Goal: Task Accomplishment & Management: Use online tool/utility

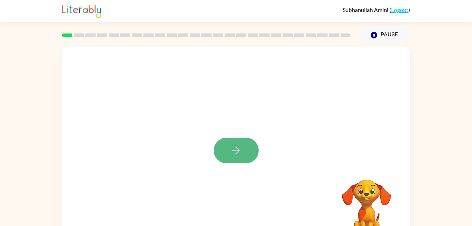
click at [237, 155] on icon "button" at bounding box center [236, 150] width 12 height 12
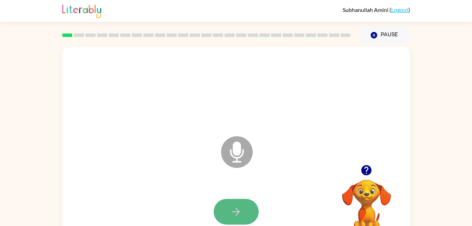
click at [237, 208] on icon "button" at bounding box center [236, 211] width 12 height 12
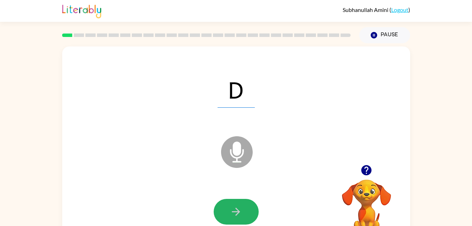
click at [237, 209] on icon "button" at bounding box center [236, 211] width 8 height 8
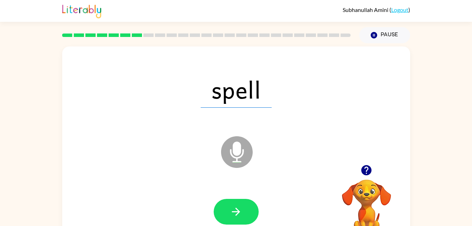
click at [237, 209] on icon "button" at bounding box center [236, 211] width 8 height 8
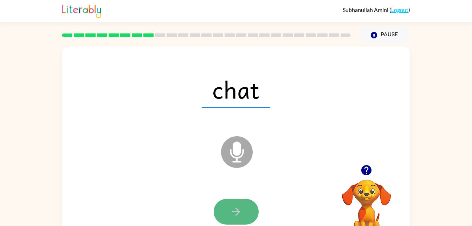
click at [235, 207] on icon "button" at bounding box center [236, 211] width 12 height 12
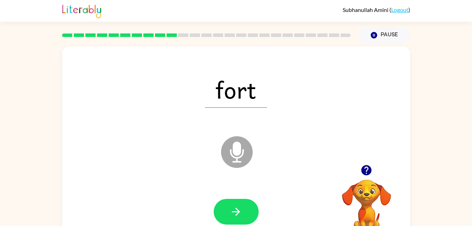
drag, startPoint x: 235, startPoint y: 207, endPoint x: 9, endPoint y: 180, distance: 227.4
click at [9, 180] on div "fort Microphone The Microphone is here when it is your turn to talk Your browse…" at bounding box center [236, 145] width 472 height 204
click at [229, 207] on button "button" at bounding box center [236, 211] width 45 height 26
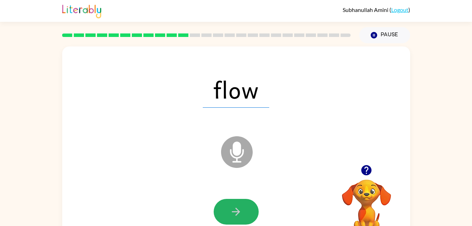
click at [229, 207] on button "button" at bounding box center [236, 211] width 45 height 26
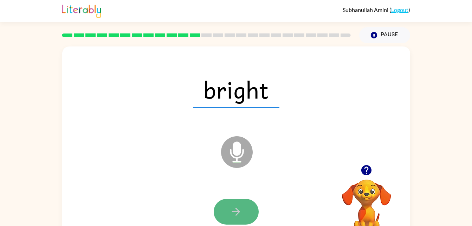
click at [229, 207] on button "button" at bounding box center [236, 211] width 45 height 26
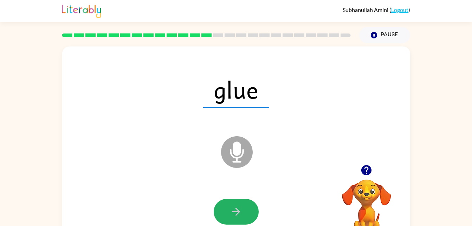
click at [229, 207] on button "button" at bounding box center [236, 211] width 45 height 26
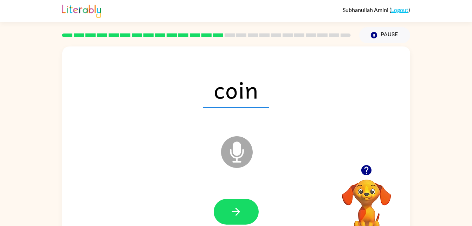
click at [229, 207] on button "button" at bounding box center [236, 211] width 45 height 26
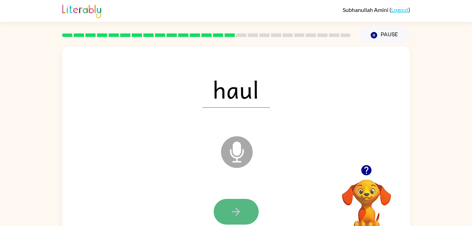
click at [223, 213] on button "button" at bounding box center [236, 211] width 45 height 26
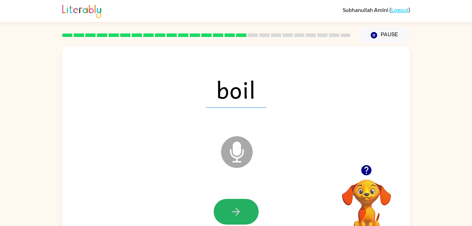
click at [223, 213] on button "button" at bounding box center [236, 211] width 45 height 26
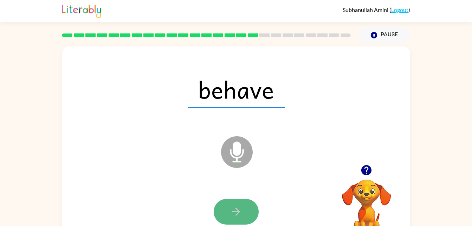
click at [223, 217] on button "button" at bounding box center [236, 211] width 45 height 26
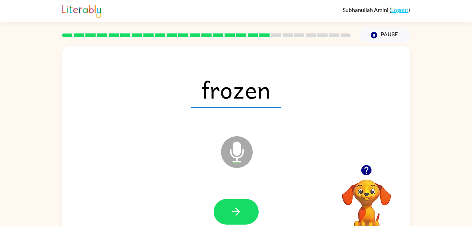
drag, startPoint x: 223, startPoint y: 217, endPoint x: 180, endPoint y: 214, distance: 42.9
click at [180, 214] on div at bounding box center [236, 212] width 334 height 58
click at [179, 212] on div at bounding box center [236, 212] width 334 height 58
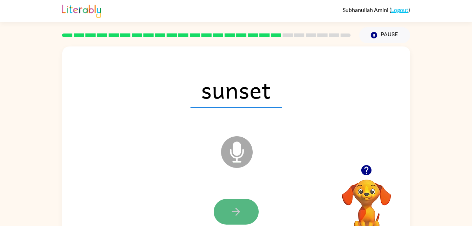
click at [227, 213] on button "button" at bounding box center [236, 211] width 45 height 26
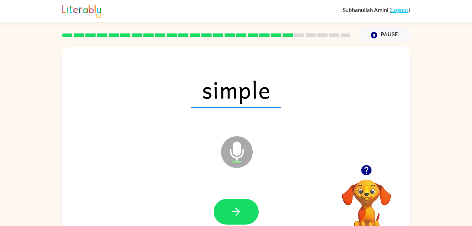
click at [227, 213] on button "button" at bounding box center [236, 211] width 45 height 26
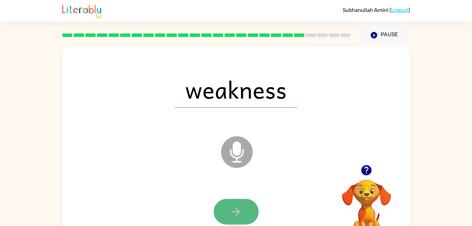
click at [227, 211] on button "button" at bounding box center [236, 211] width 45 height 26
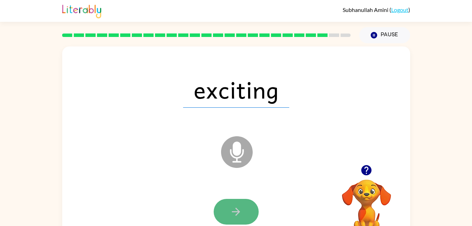
click at [224, 212] on button "button" at bounding box center [236, 211] width 45 height 26
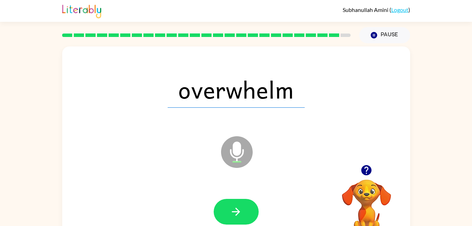
click at [224, 212] on button "button" at bounding box center [236, 211] width 45 height 26
